Goal: Navigation & Orientation: Find specific page/section

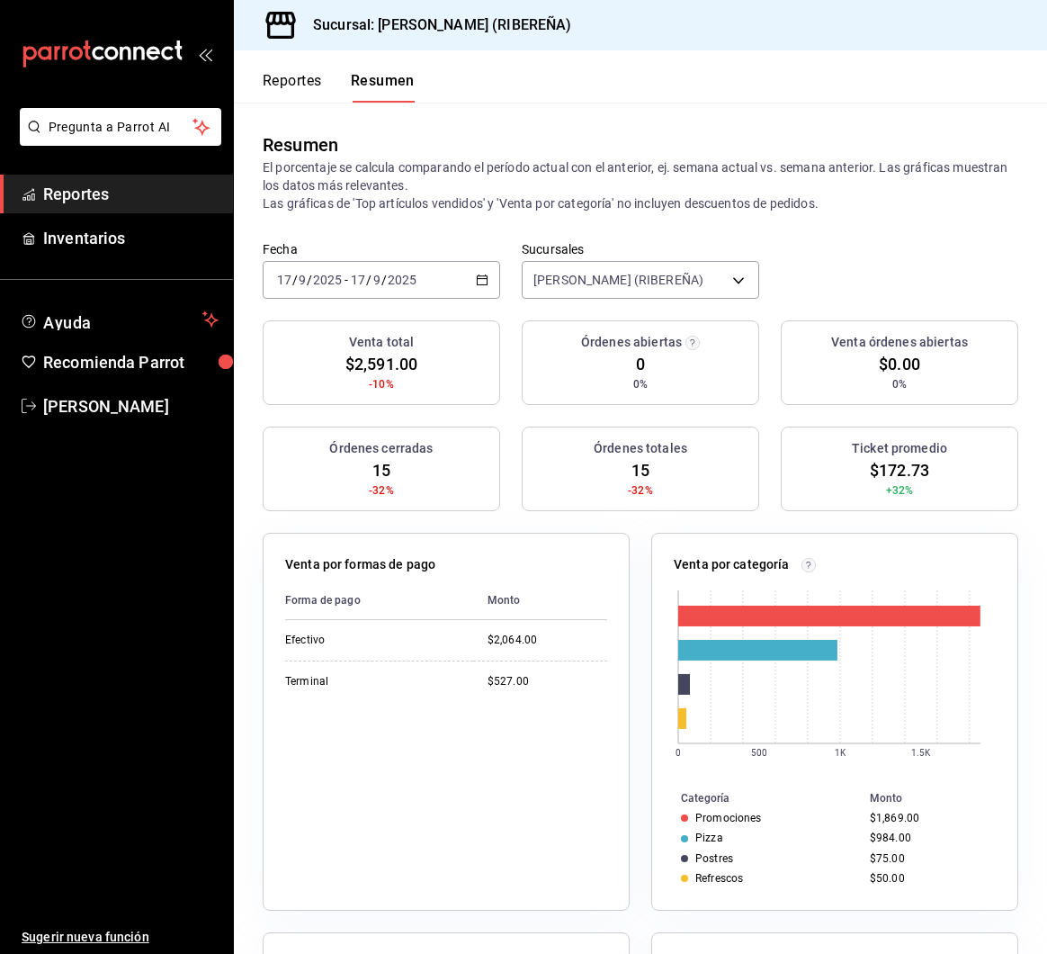
click at [299, 81] on button "Reportes" at bounding box center [292, 87] width 59 height 31
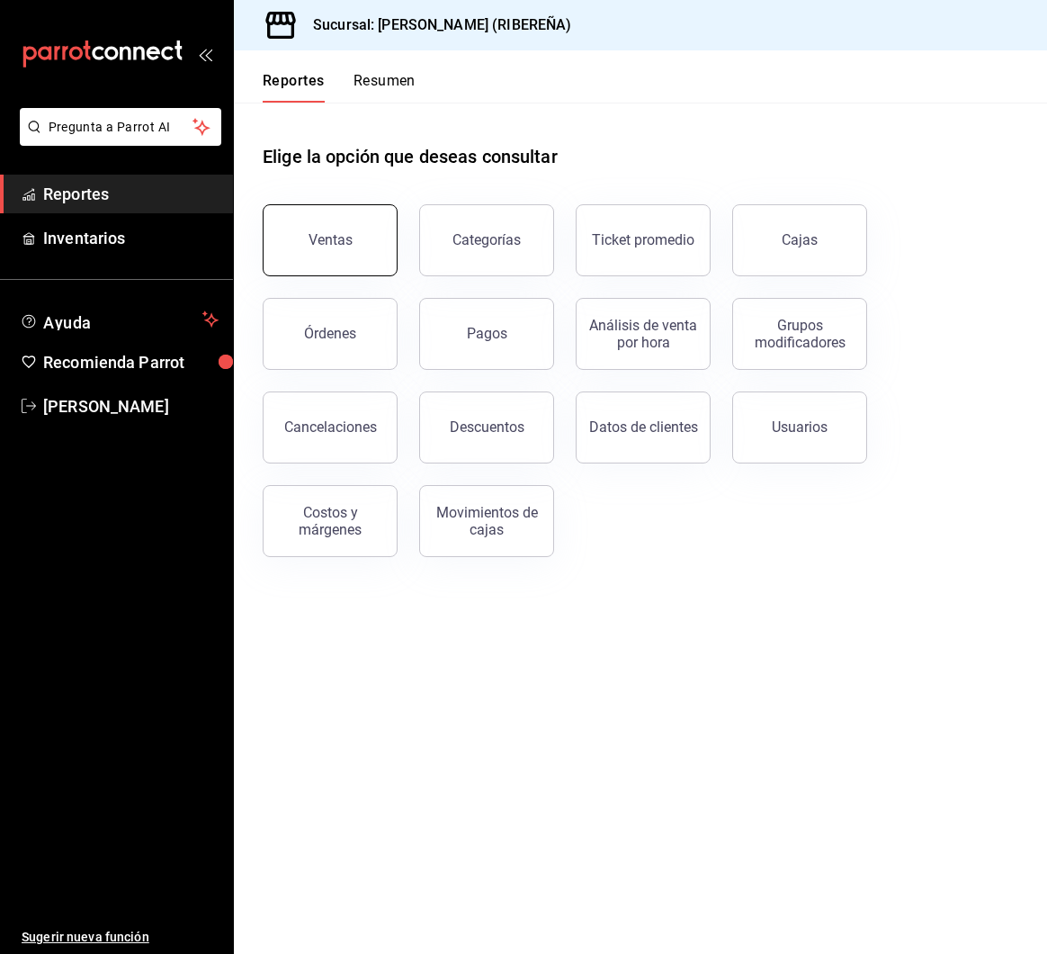
click at [330, 259] on button "Ventas" at bounding box center [330, 240] width 135 height 72
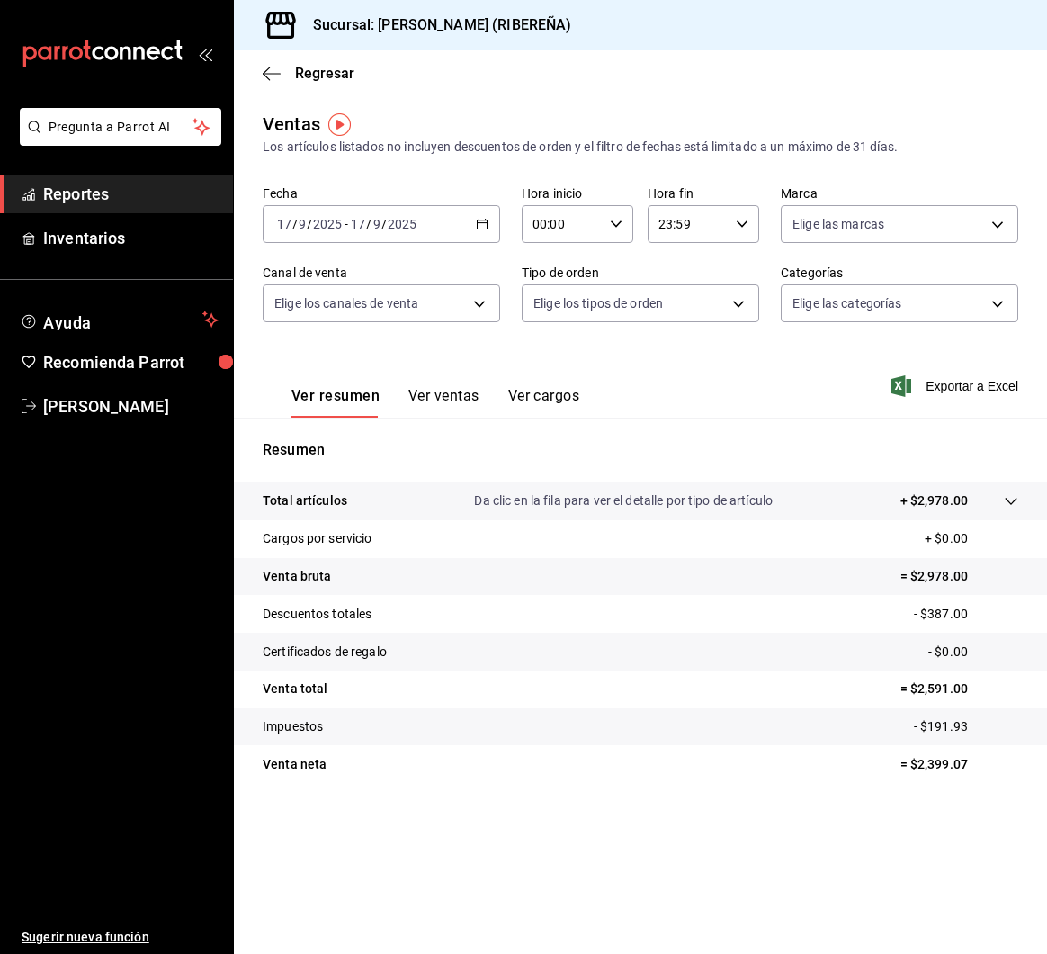
click at [461, 394] on button "Ver ventas" at bounding box center [443, 402] width 71 height 31
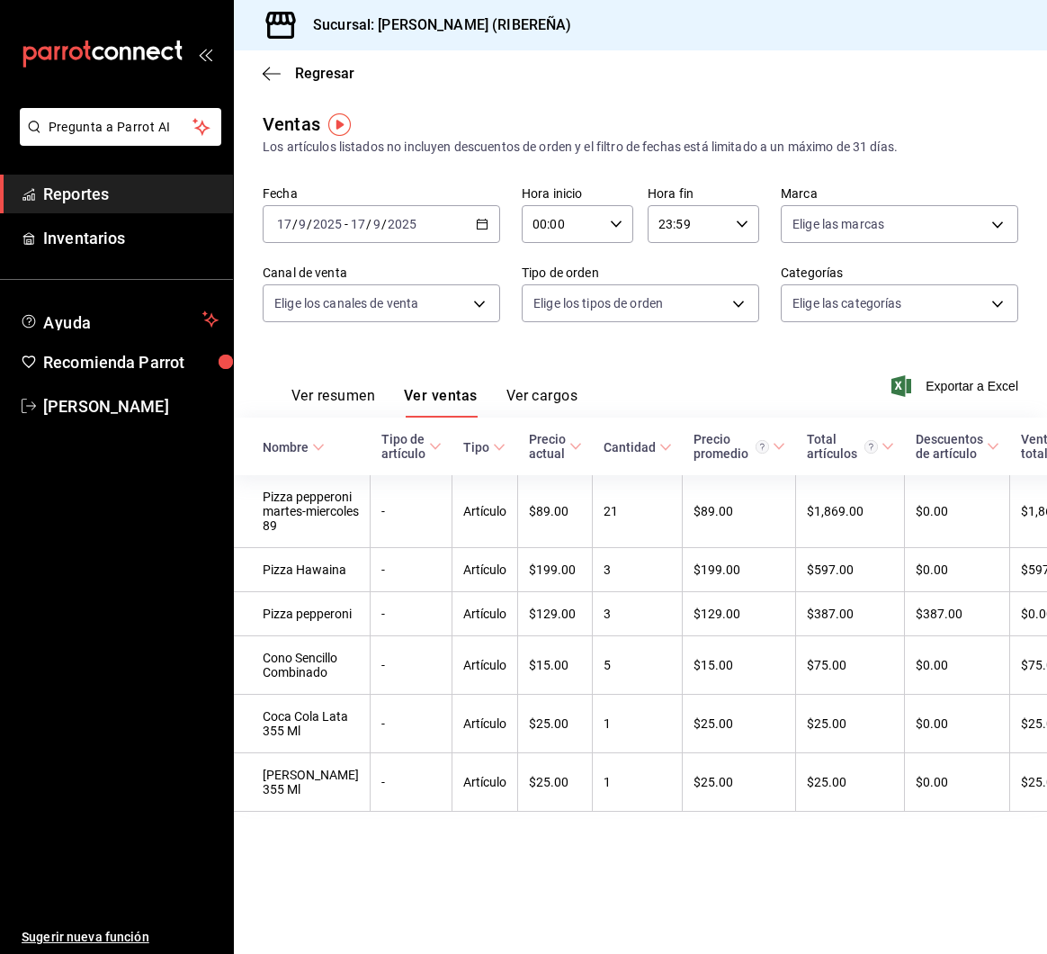
click at [373, 371] on div "Ver resumen Ver ventas Ver cargos" at bounding box center [420, 391] width 315 height 52
click at [359, 398] on button "Ver resumen" at bounding box center [333, 402] width 84 height 31
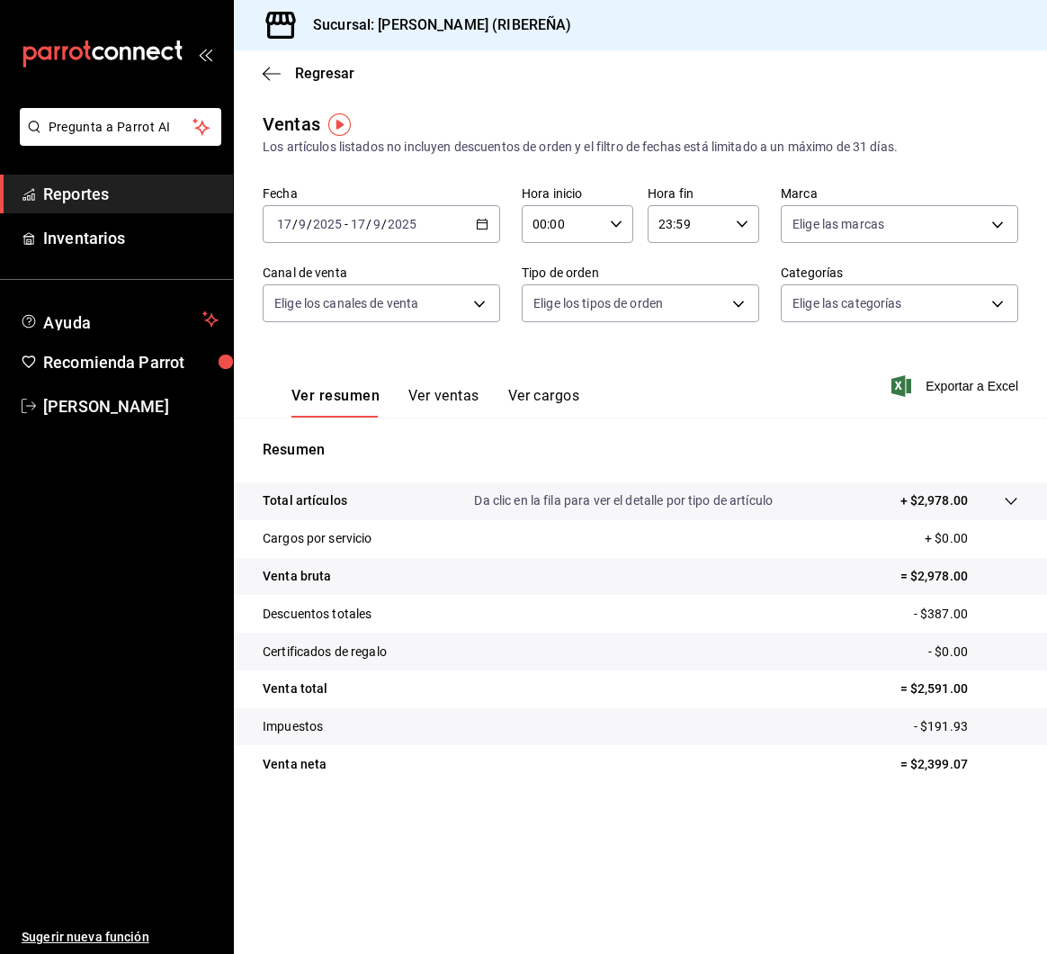
click at [672, 412] on div "Ver resumen Ver ventas Ver cargos Exportar a Excel" at bounding box center [640, 381] width 813 height 74
click at [267, 75] on icon "button" at bounding box center [272, 74] width 18 height 16
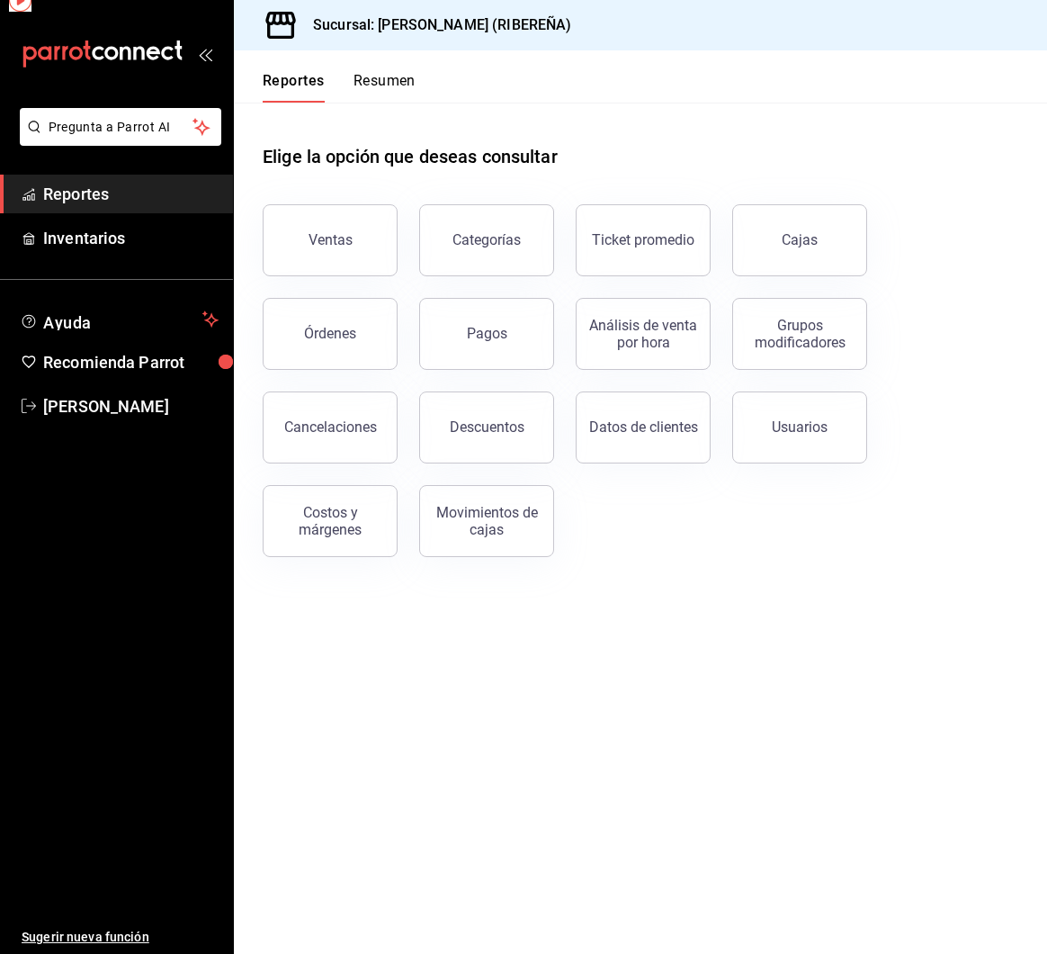
click at [267, 75] on button "Reportes" at bounding box center [294, 87] width 62 height 31
click at [499, 359] on button "Pagos" at bounding box center [486, 334] width 135 height 72
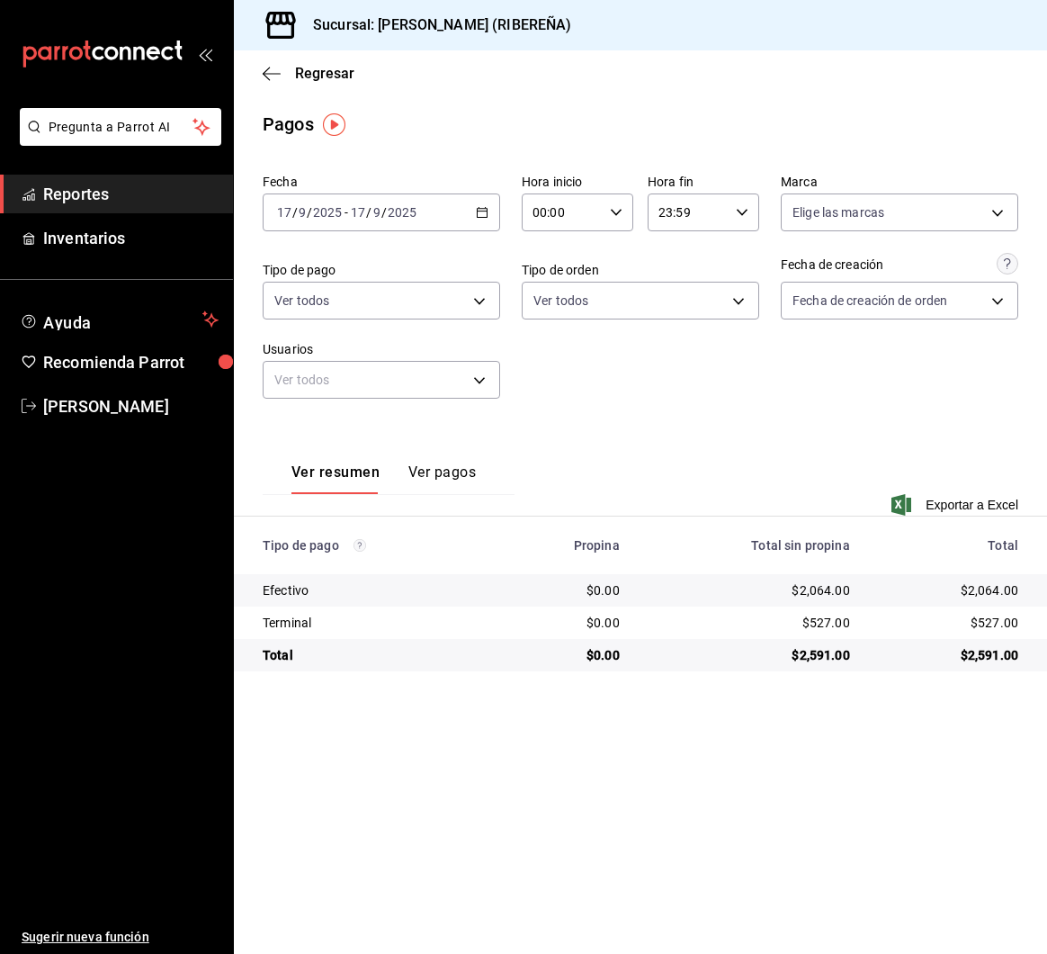
click at [747, 489] on div "Ver resumen Ver pagos Exportar a Excel" at bounding box center [640, 478] width 813 height 117
click at [278, 70] on icon "button" at bounding box center [272, 74] width 18 height 16
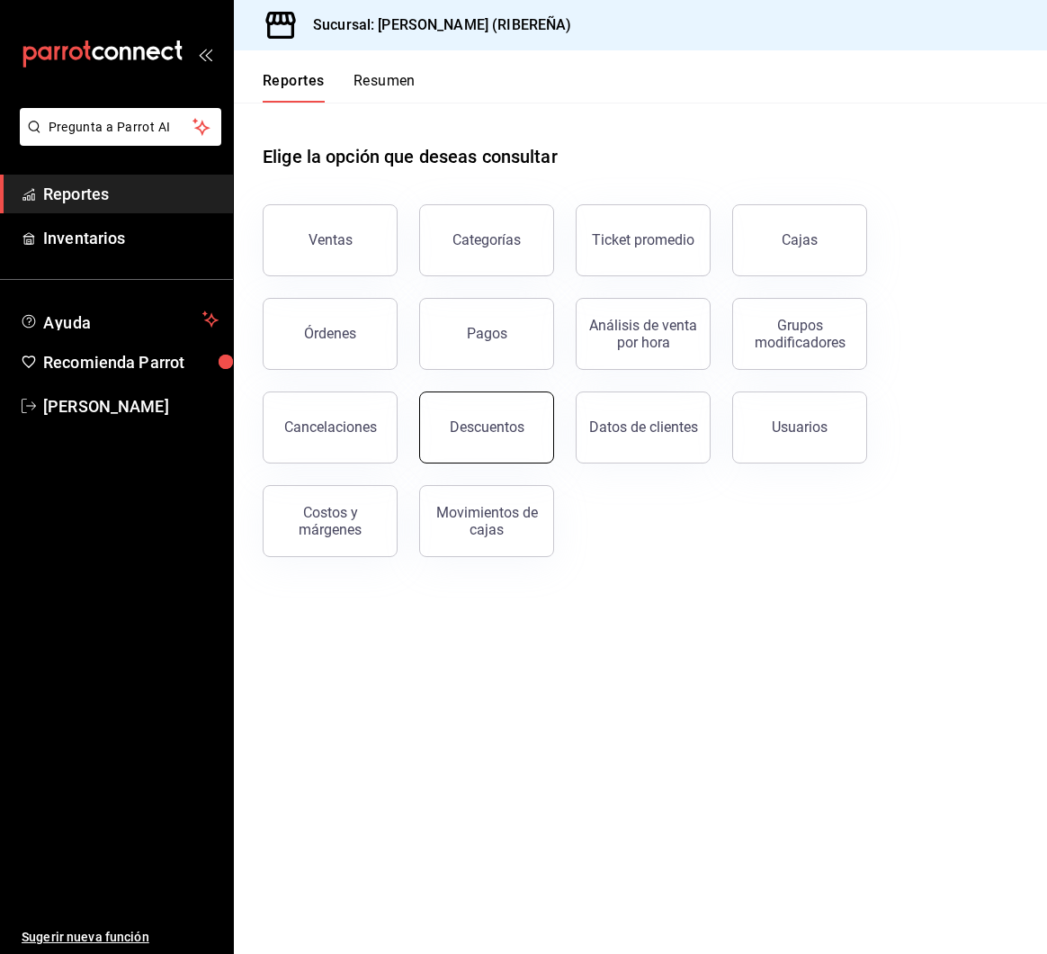
click at [516, 450] on button "Descuentos" at bounding box center [486, 427] width 135 height 72
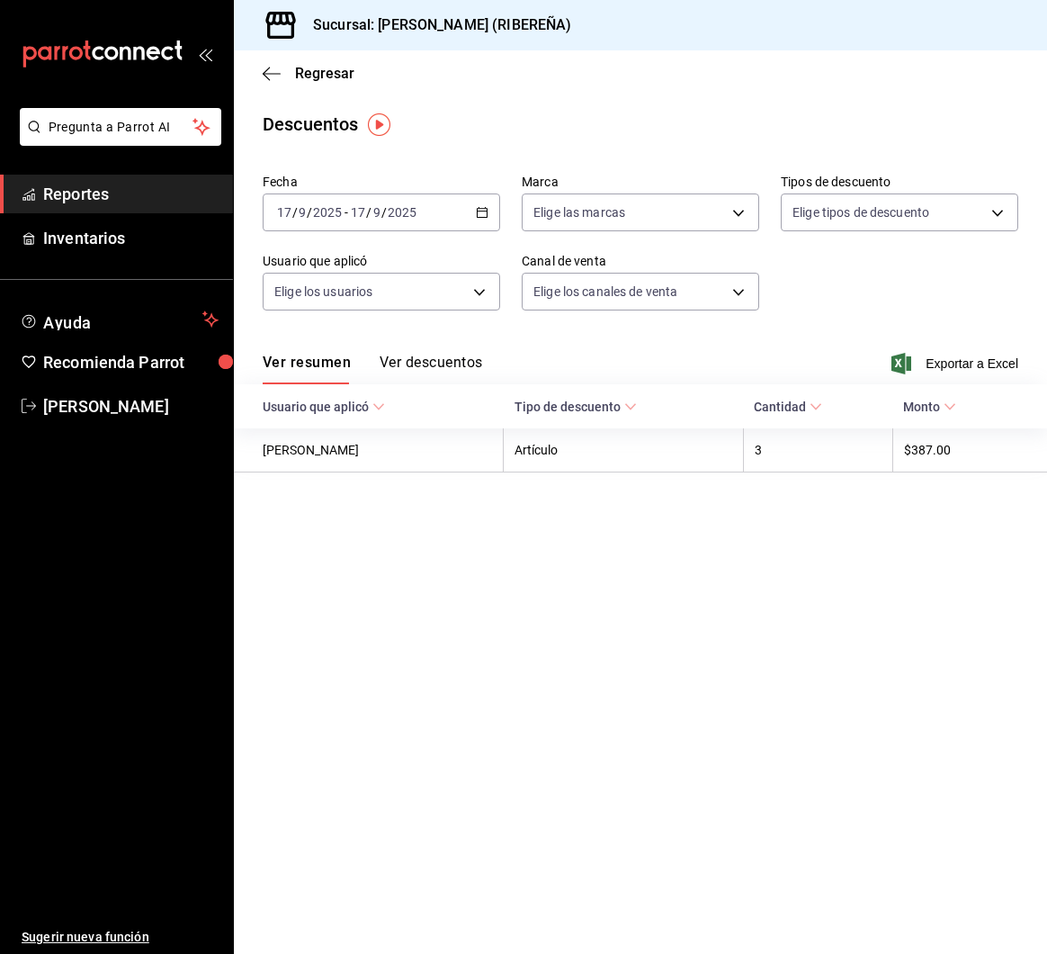
click at [468, 367] on button "Ver descuentos" at bounding box center [431, 369] width 103 height 31
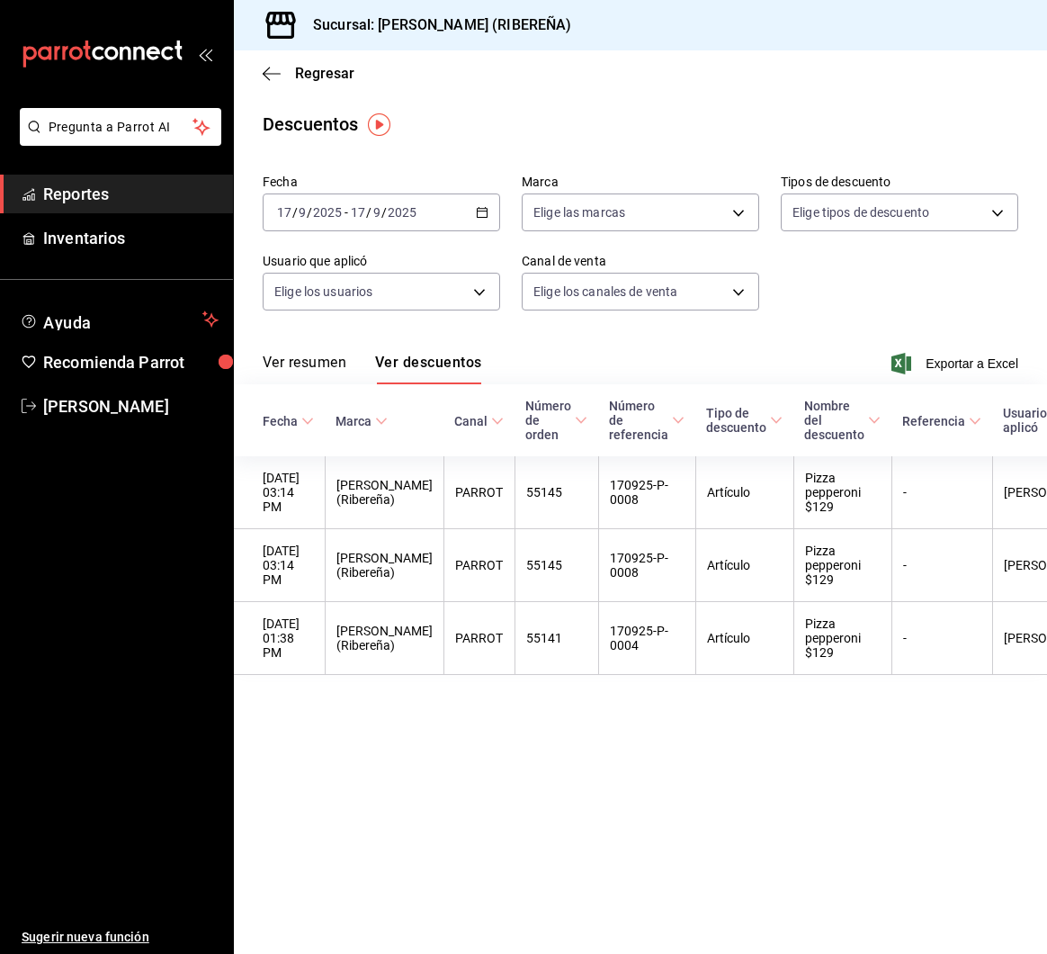
click at [272, 62] on div "Regresar" at bounding box center [640, 73] width 813 height 46
click at [272, 67] on icon "button" at bounding box center [272, 74] width 18 height 16
